Goal: Information Seeking & Learning: Check status

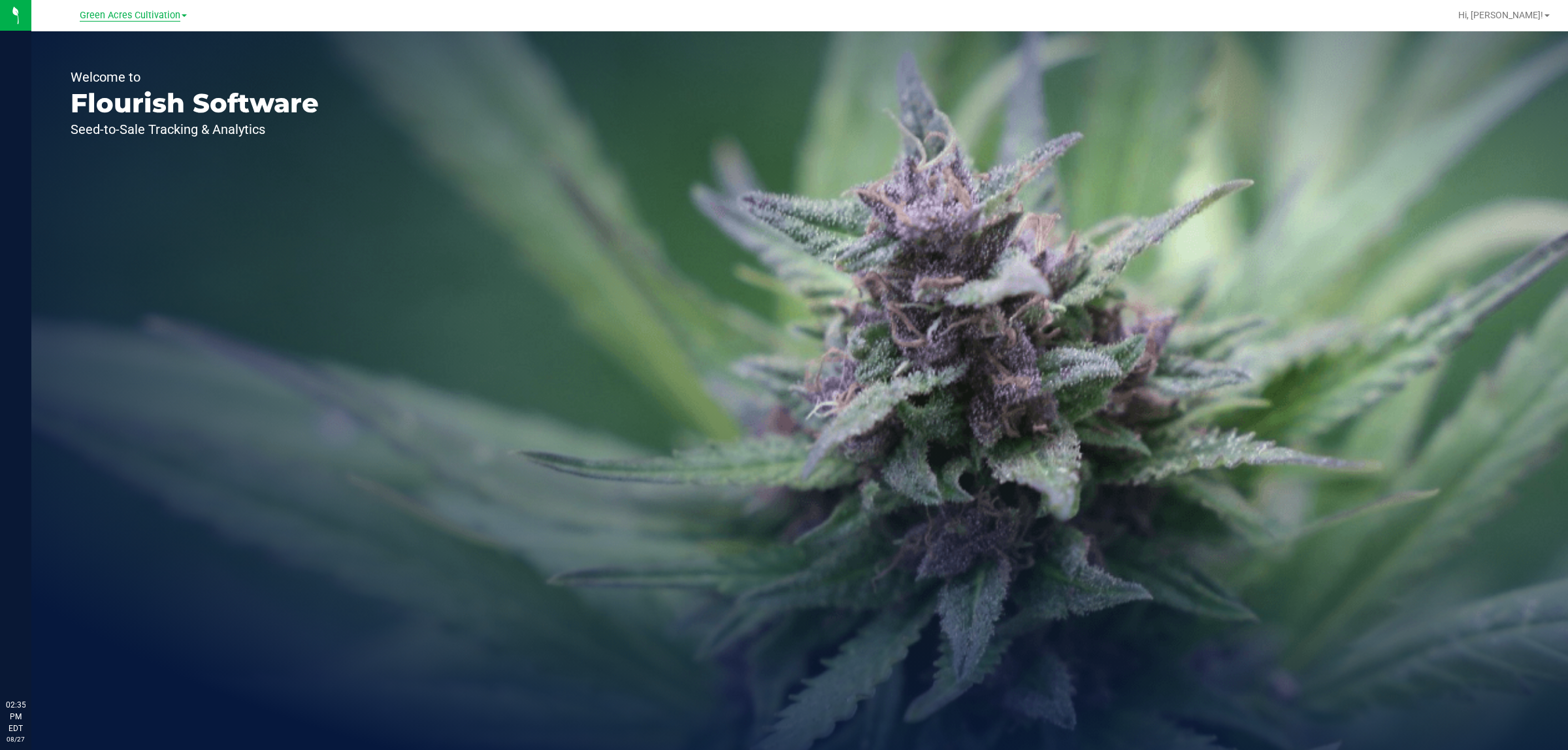
click at [149, 15] on span "Green Acres Cultivation" at bounding box center [130, 15] width 101 height 12
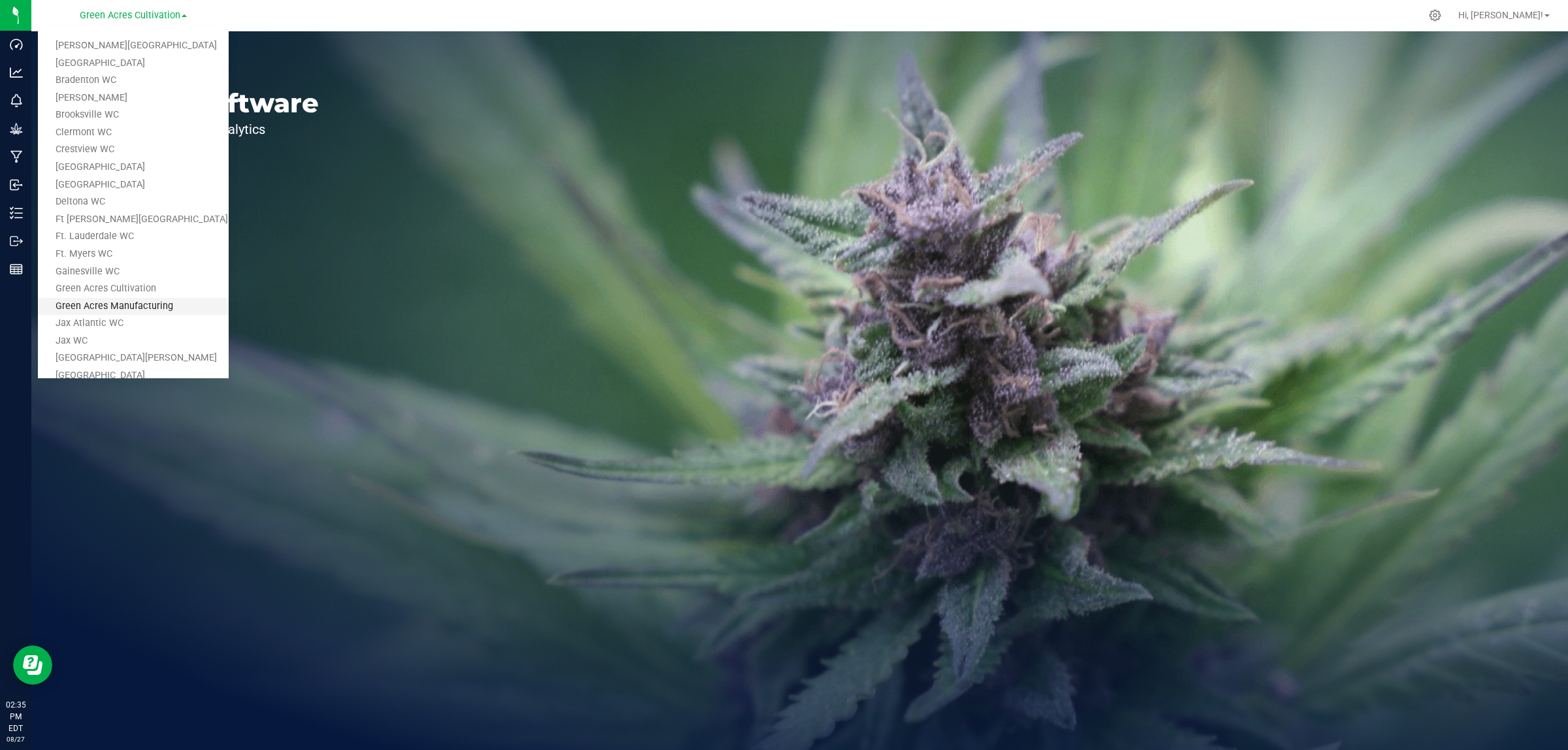
click at [102, 309] on link "Green Acres Manufacturing" at bounding box center [133, 307] width 191 height 18
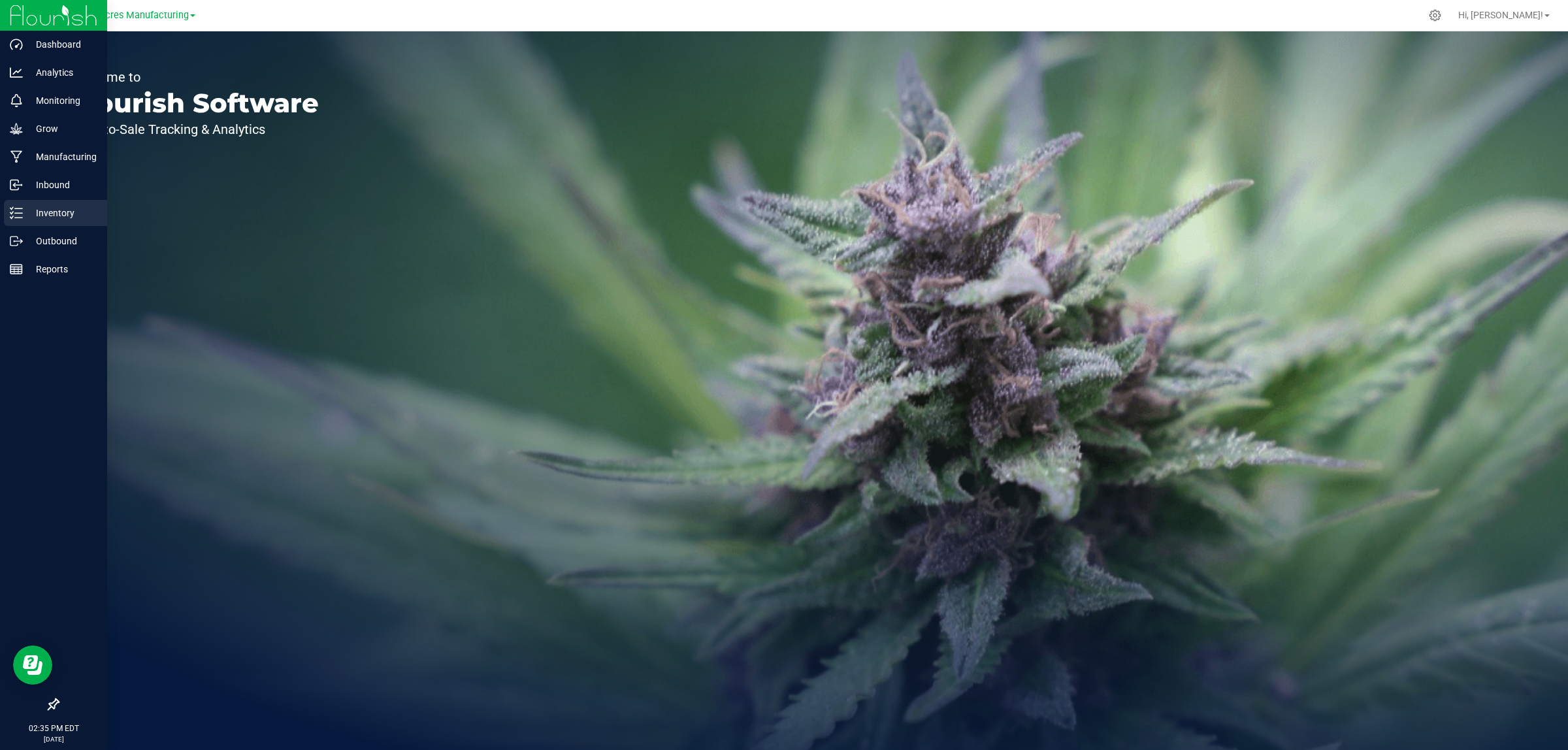
click at [32, 216] on p "Inventory" at bounding box center [61, 212] width 78 height 15
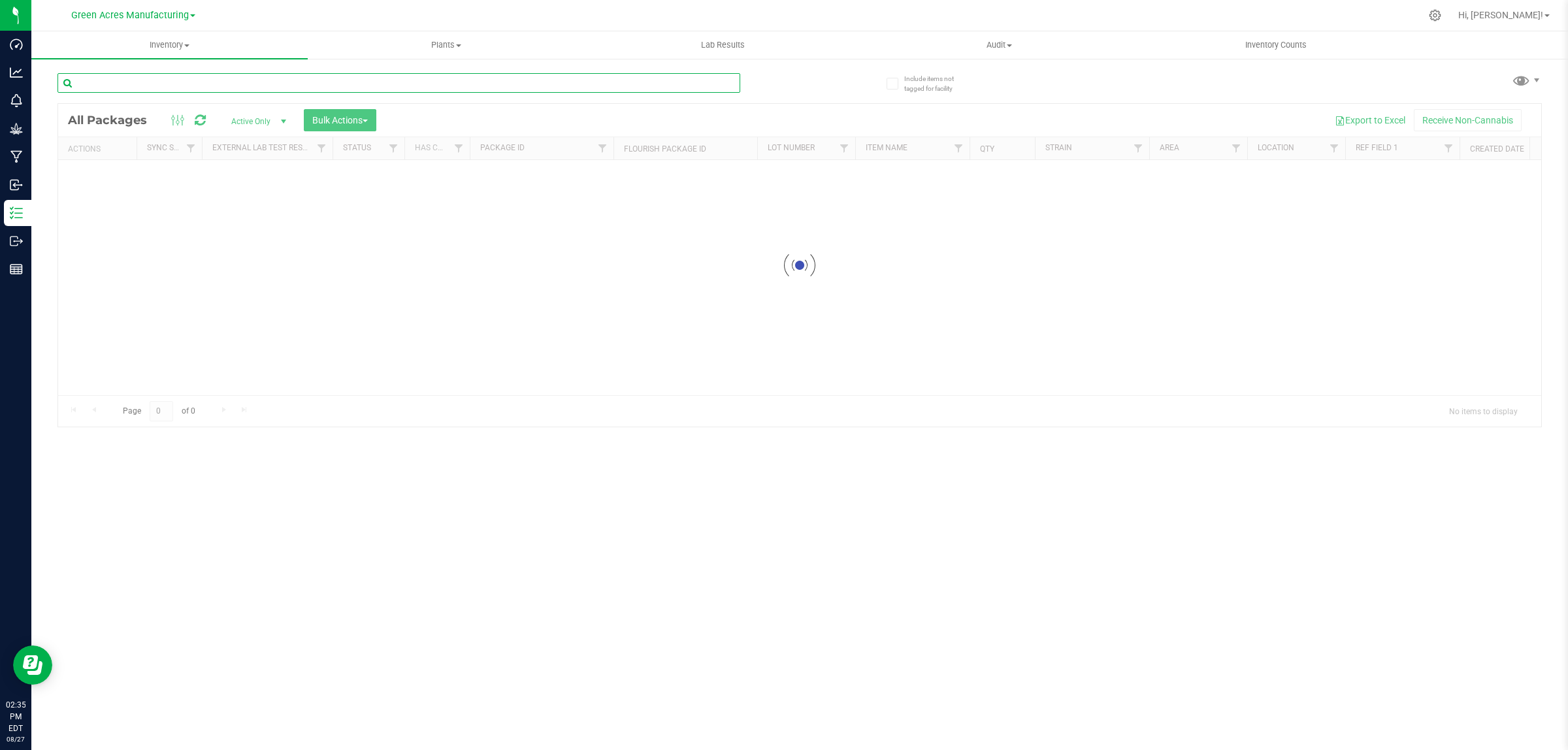
click at [177, 78] on input "text" at bounding box center [399, 83] width 683 height 20
paste input "GA-250515-EM-VKS-HYB-D-THC01-D1A-D"
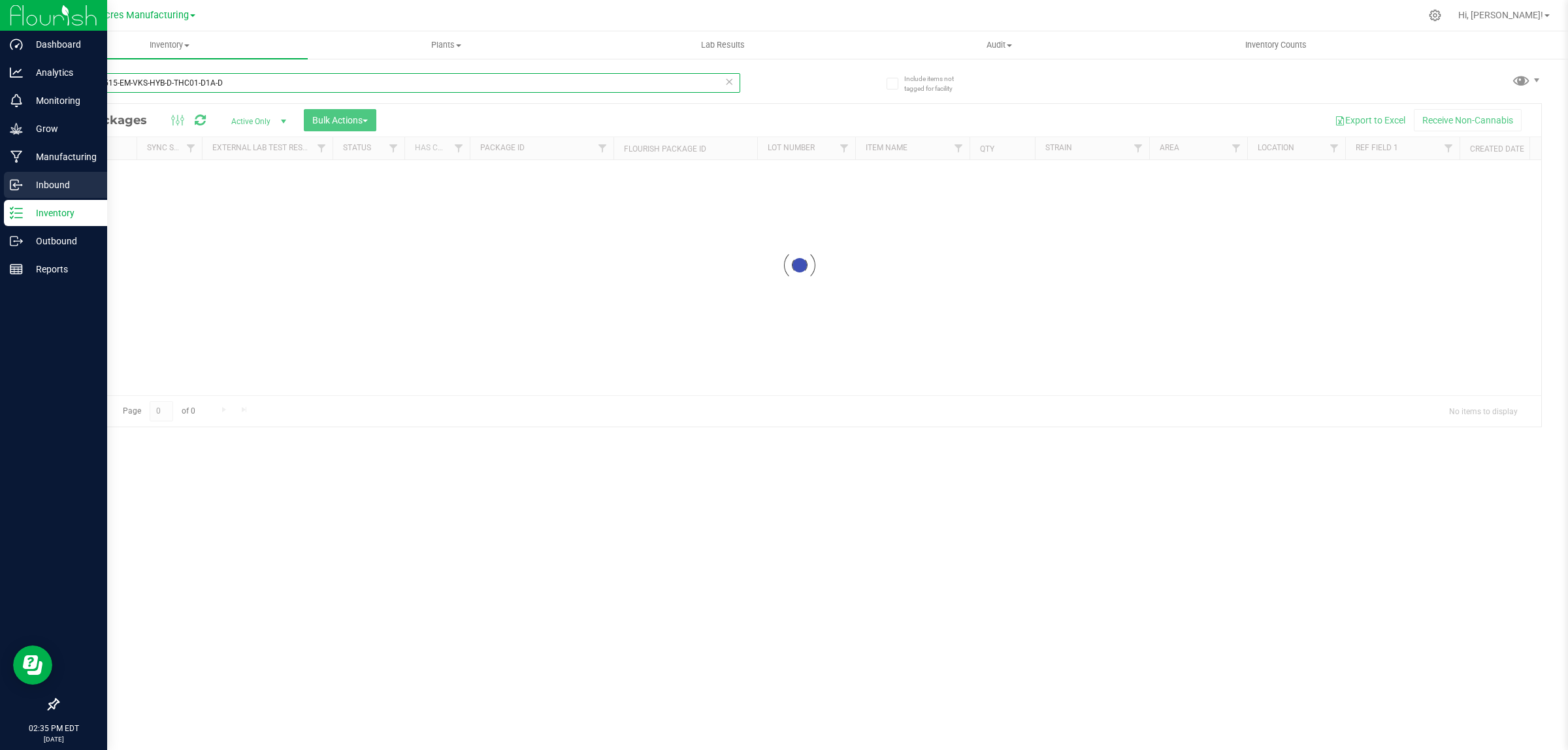
type input "GA-250515-EM-VKS-HYB-D-THC01-D1A-D"
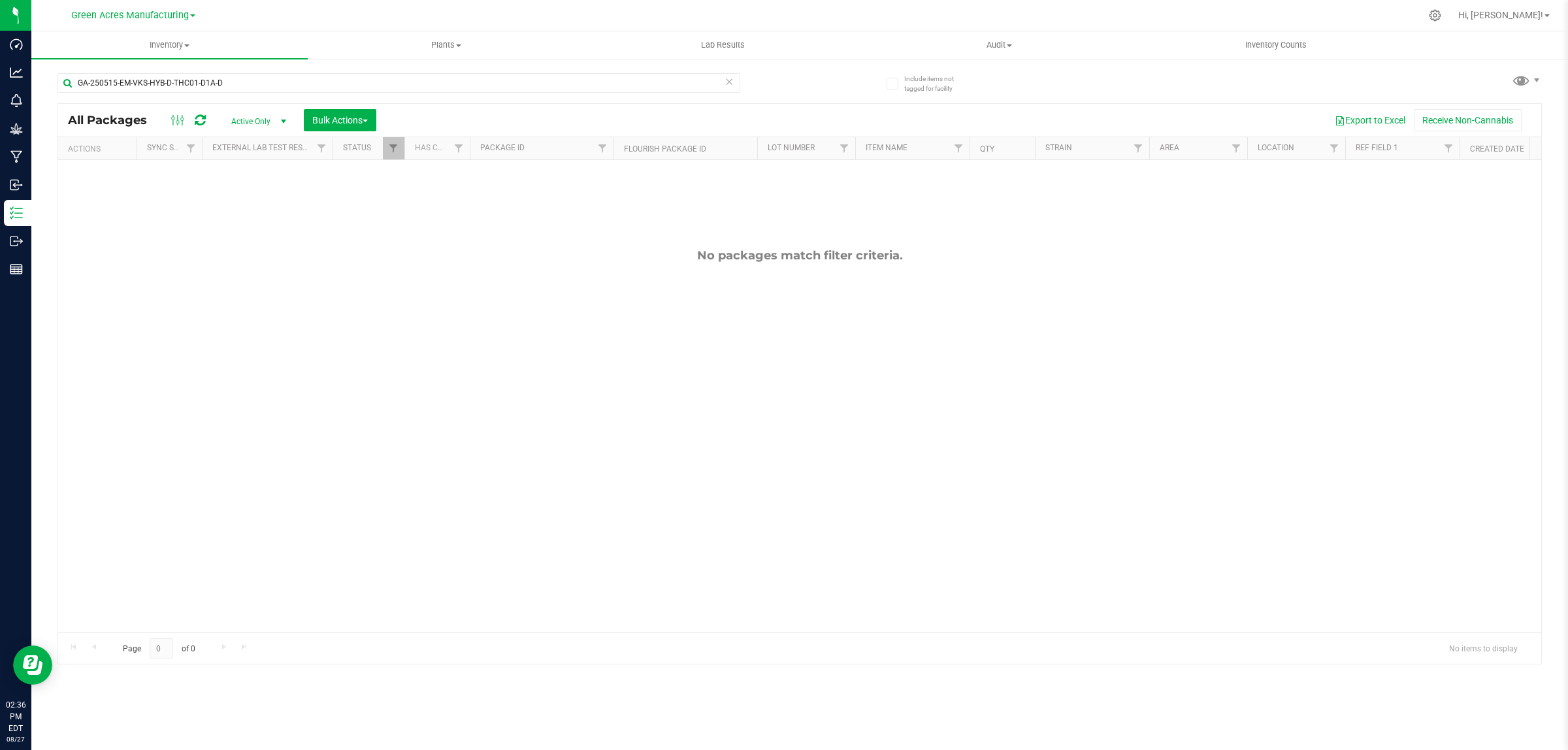
click at [259, 128] on span "Active Only" at bounding box center [256, 121] width 72 height 18
click at [233, 200] on li "All" at bounding box center [256, 202] width 70 height 20
